Goal: Transaction & Acquisition: Obtain resource

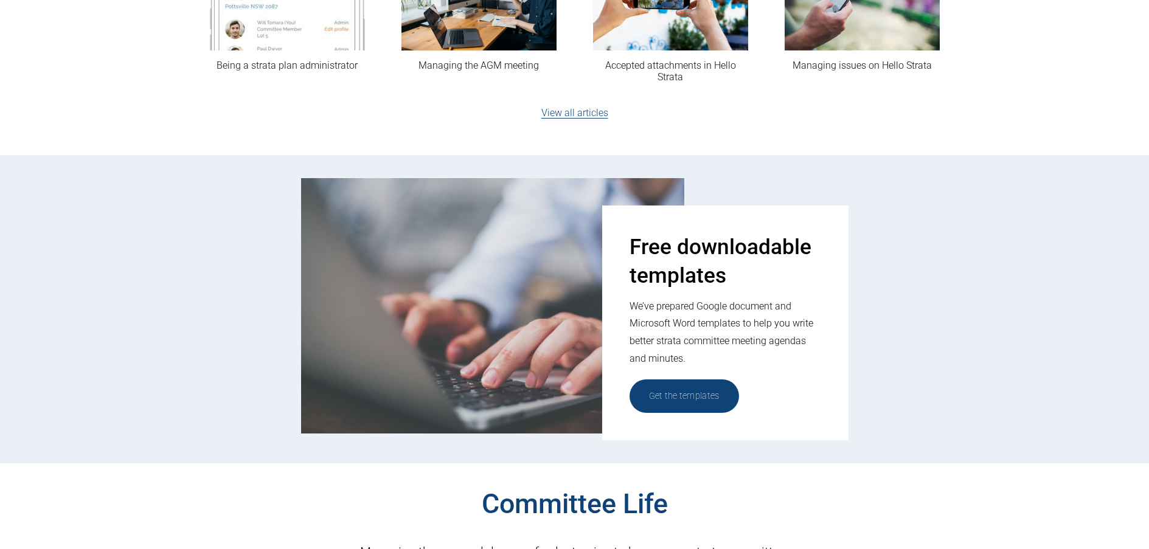
scroll to position [456, 0]
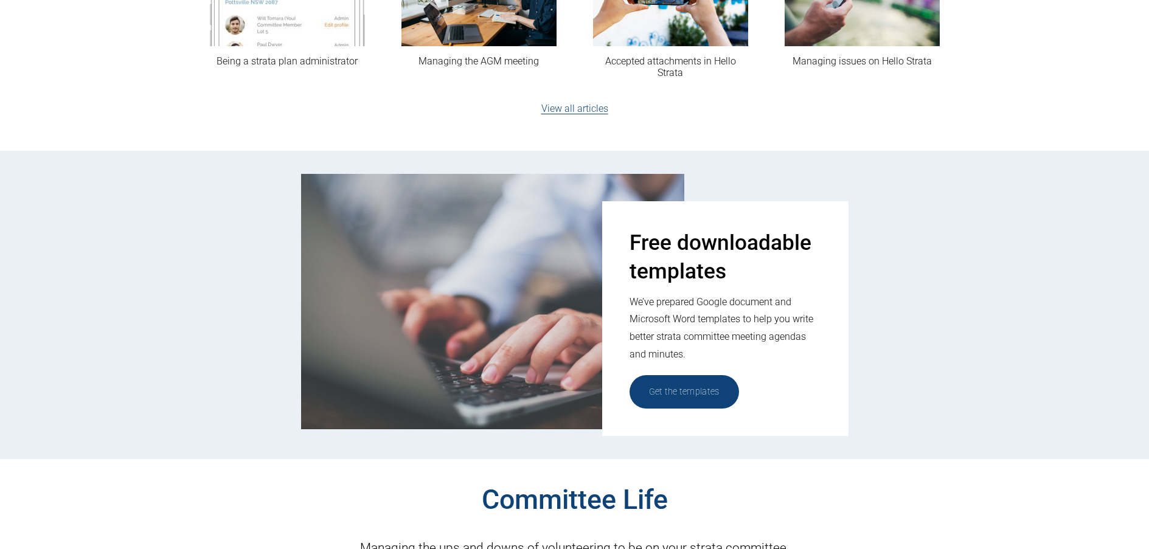
click at [691, 387] on link "Get the templates" at bounding box center [683, 391] width 109 height 33
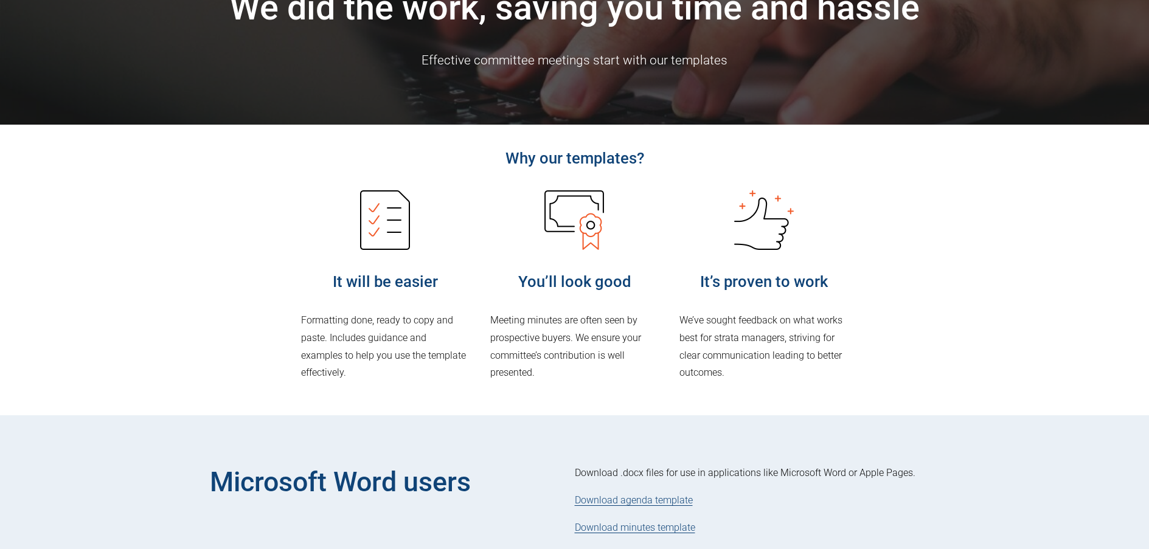
scroll to position [274, 0]
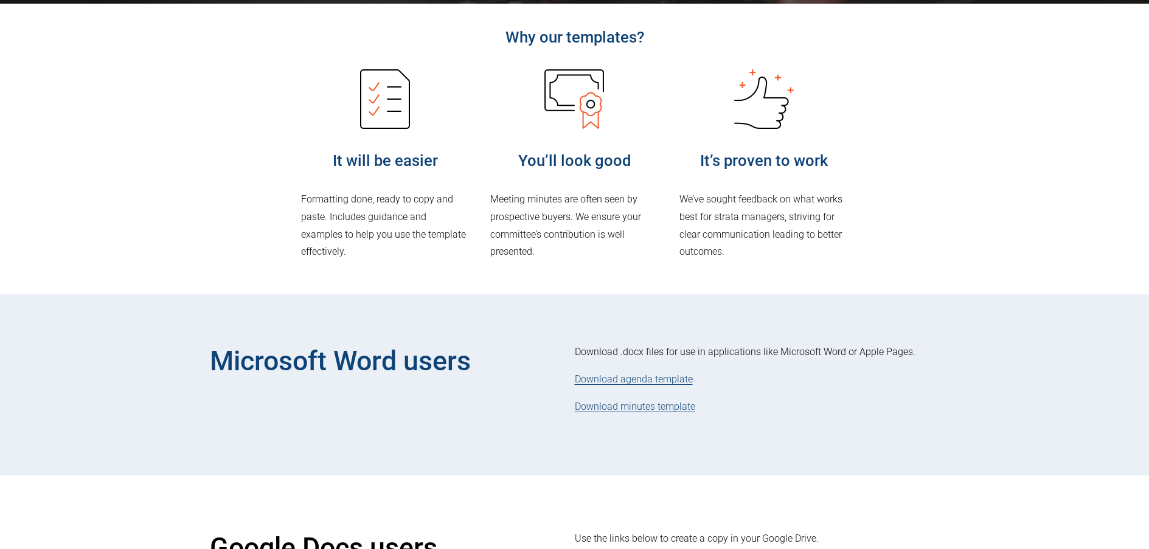
drag, startPoint x: 663, startPoint y: 379, endPoint x: 626, endPoint y: 386, distance: 37.2
click at [626, 386] on p "Download agenda template" at bounding box center [757, 380] width 365 height 18
click at [626, 380] on link "Download agenda template" at bounding box center [634, 379] width 118 height 12
click at [670, 407] on link "Download minutes template" at bounding box center [635, 407] width 120 height 12
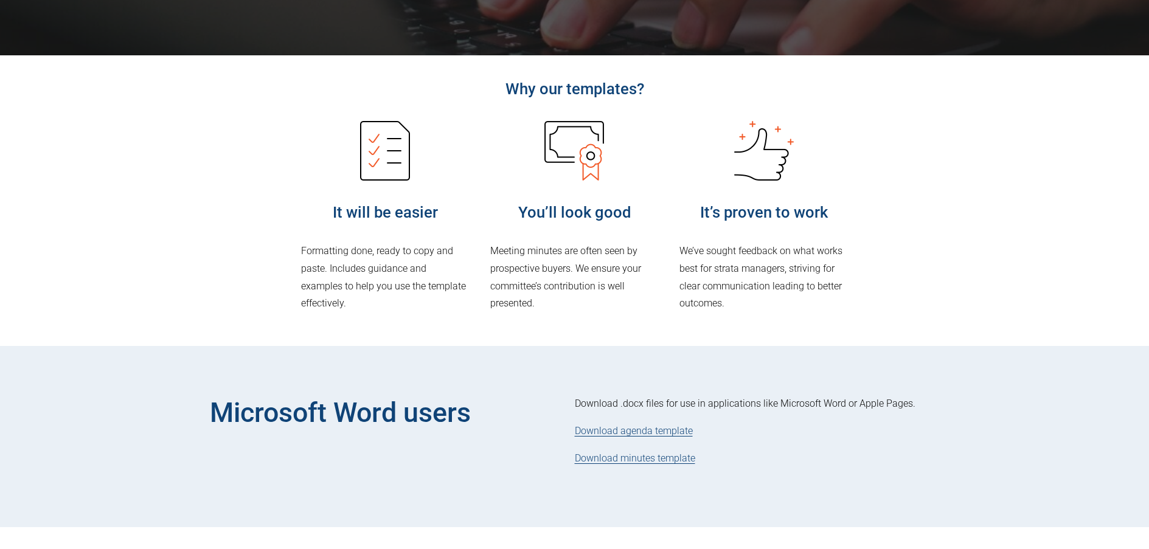
scroll to position [168, 0]
